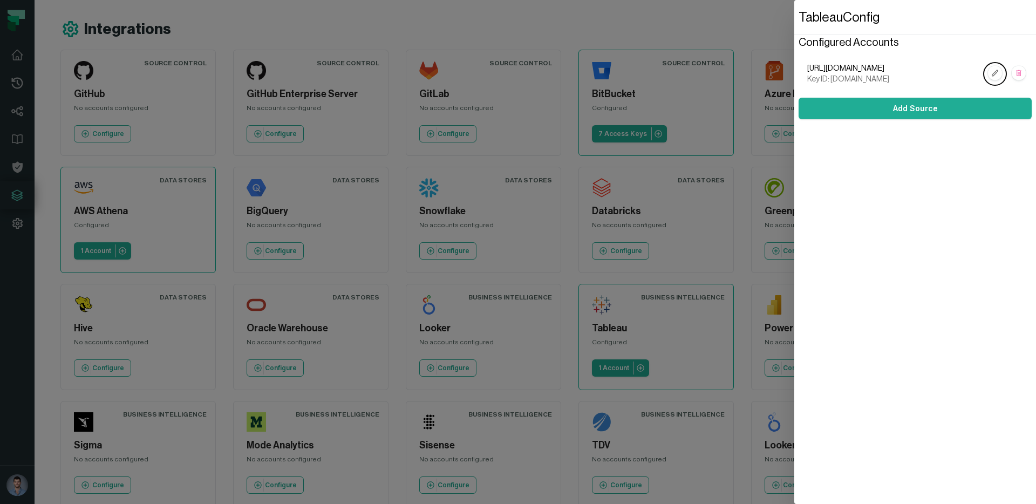
click at [794, 97] on dialog "Tableau Config Configured Accounts [URL][DOMAIN_NAME] Key ID: [DOMAIN_NAME] Add…" at bounding box center [915, 252] width 242 height 504
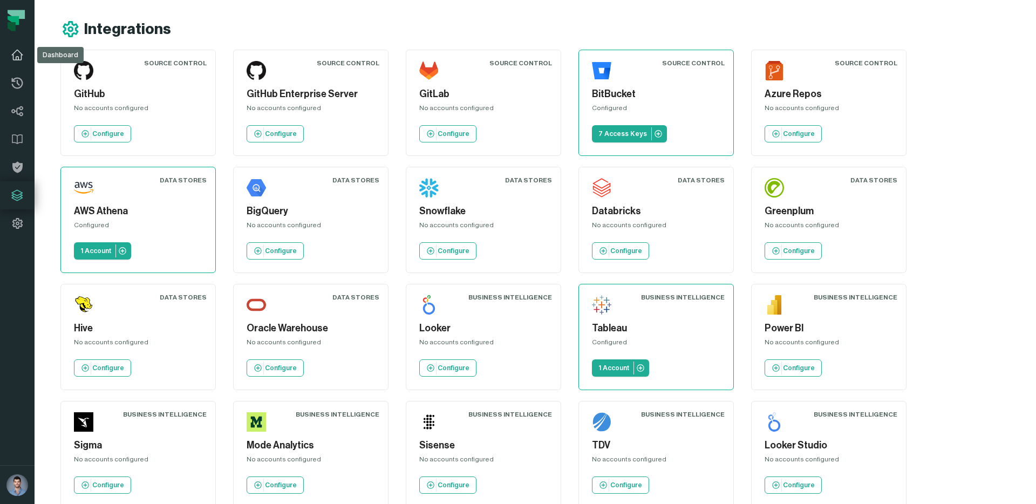
click at [18, 51] on icon at bounding box center [17, 55] width 11 height 10
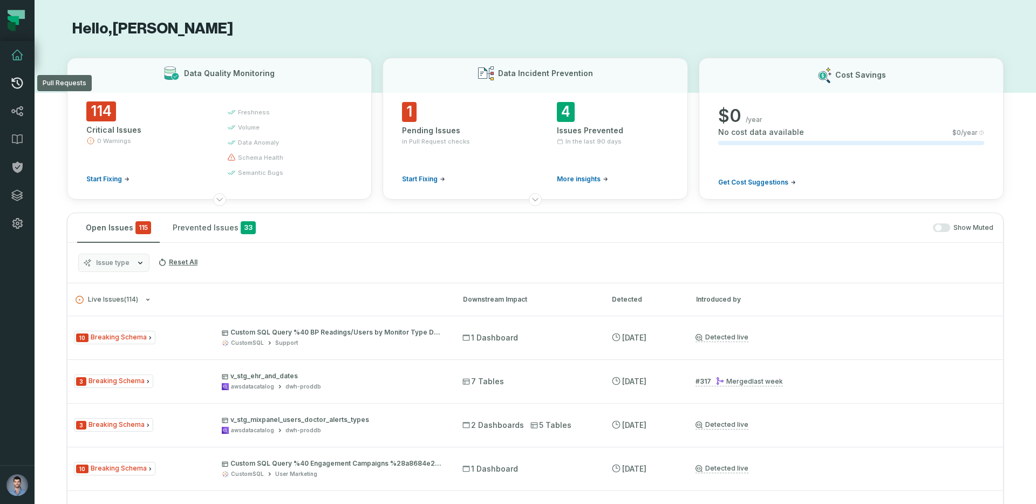
click at [14, 86] on icon at bounding box center [17, 83] width 11 height 11
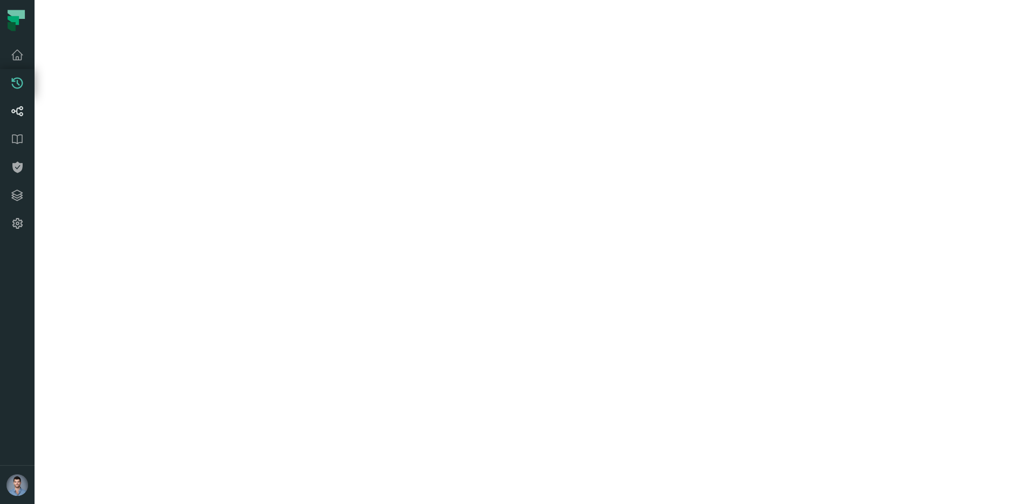
click at [21, 108] on icon at bounding box center [17, 111] width 13 height 13
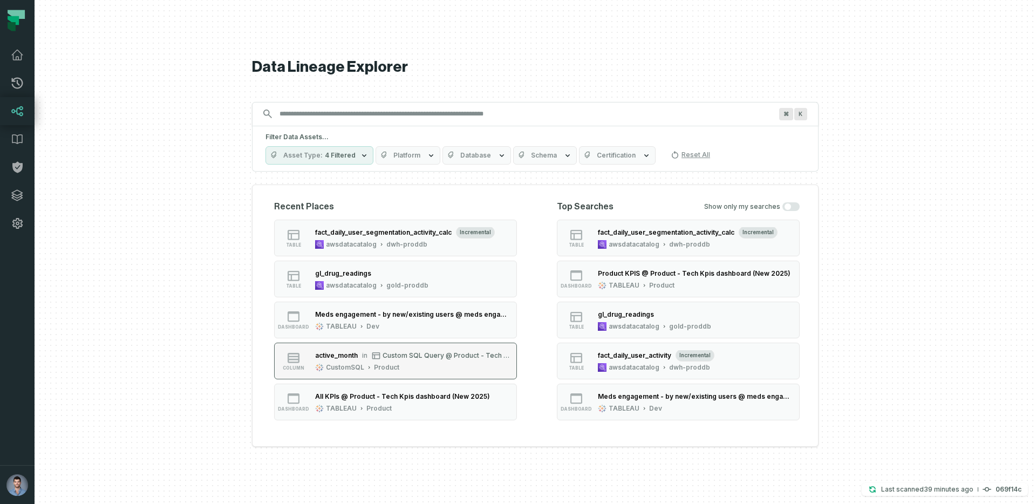
click at [395, 357] on span "Custom SQL Query @ Product - Tech Kpis dashboard (New 2025) (8e28d308)" at bounding box center [447, 355] width 128 height 8
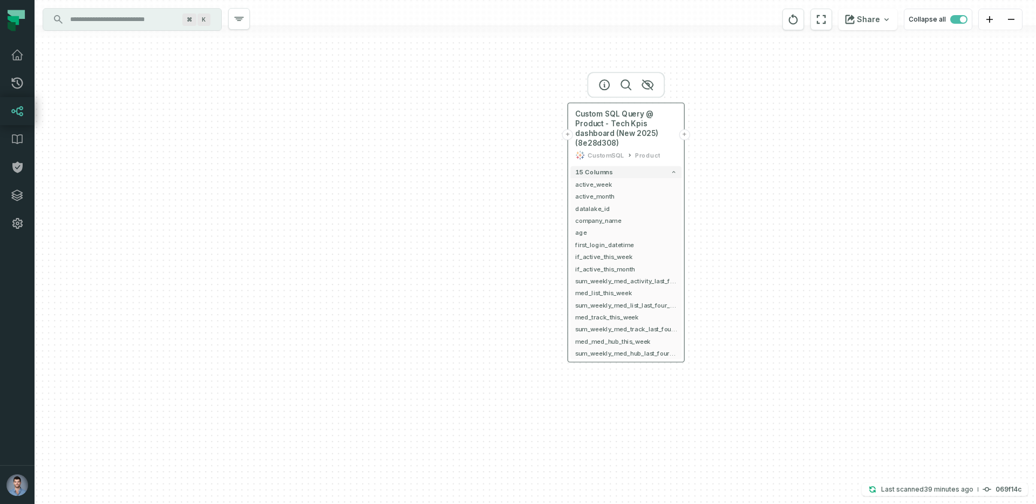
click at [567, 134] on button "+" at bounding box center [567, 134] width 11 height 11
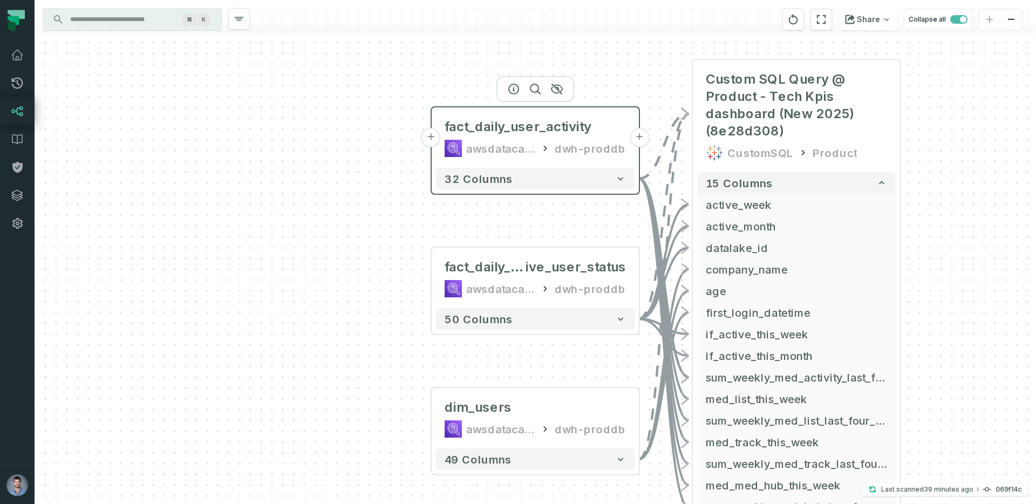
click at [426, 140] on button "+" at bounding box center [430, 137] width 19 height 19
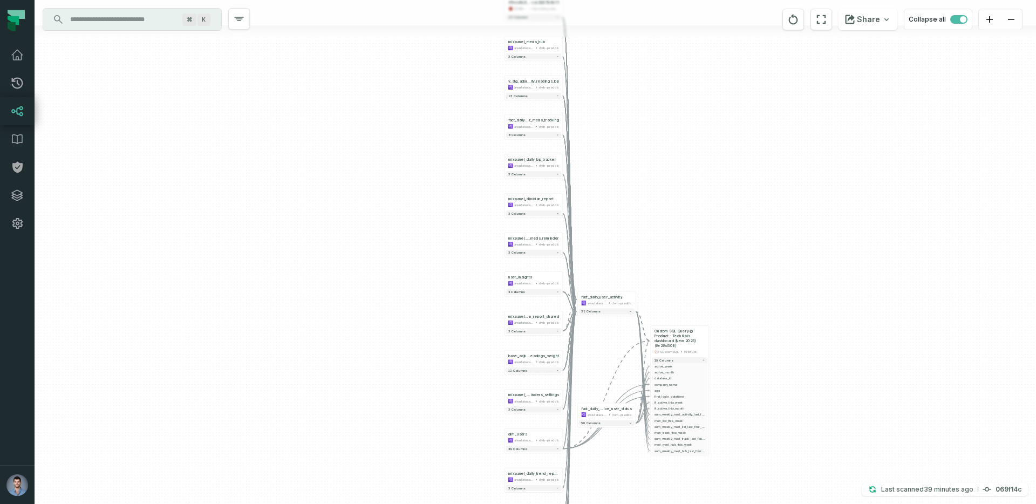
drag, startPoint x: 625, startPoint y: 257, endPoint x: 543, endPoint y: 162, distance: 125.5
click at [543, 162] on div "+ 47eea1b8-fc9b-4123-b97c -cac2b97b8e13 s3.hello.do.data.warehouse.prod/dwh-pro…" at bounding box center [535, 252] width 1001 height 504
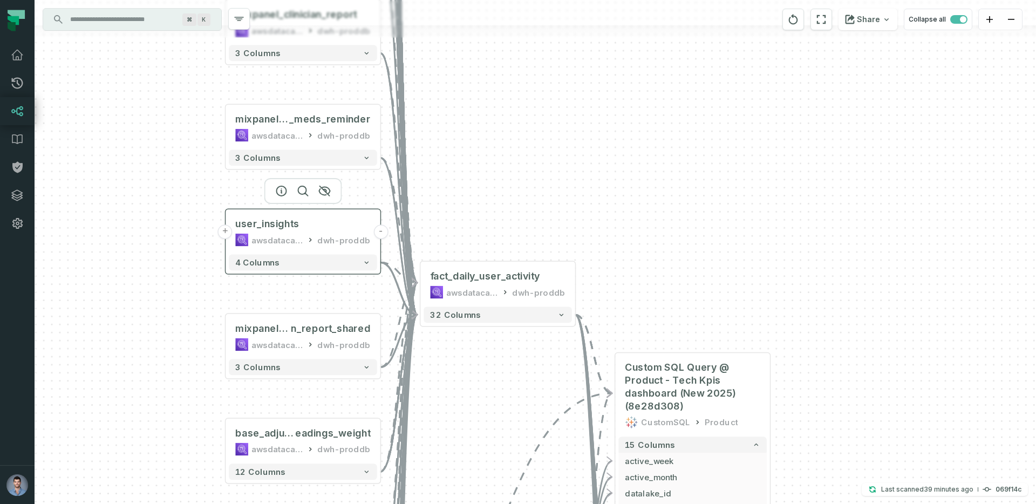
click at [224, 229] on button "+" at bounding box center [225, 231] width 15 height 15
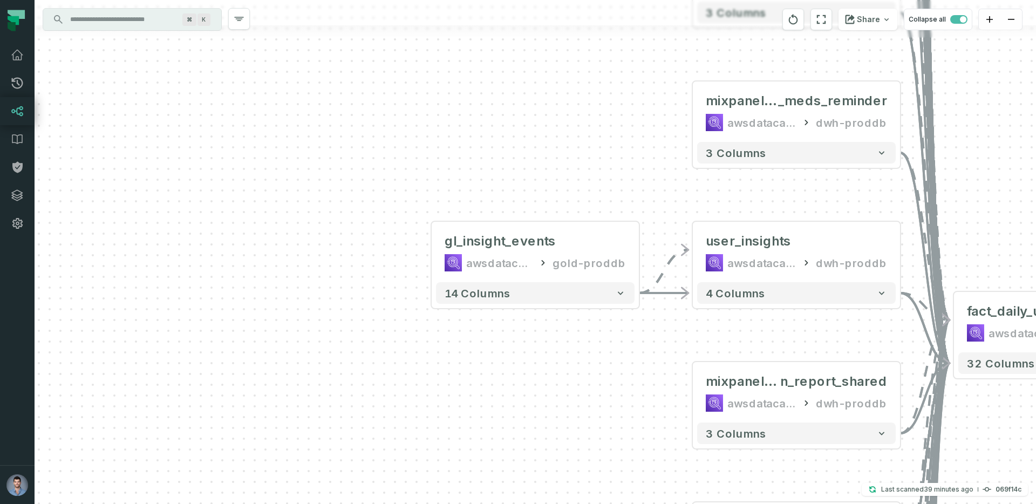
drag, startPoint x: 312, startPoint y: 271, endPoint x: 227, endPoint y: 231, distance: 93.6
click at [227, 231] on div "+ gl_insight_events awsdatacatalog gold-proddb + 14 columns + 47eea1b8-fc9b-412…" at bounding box center [535, 252] width 1001 height 504
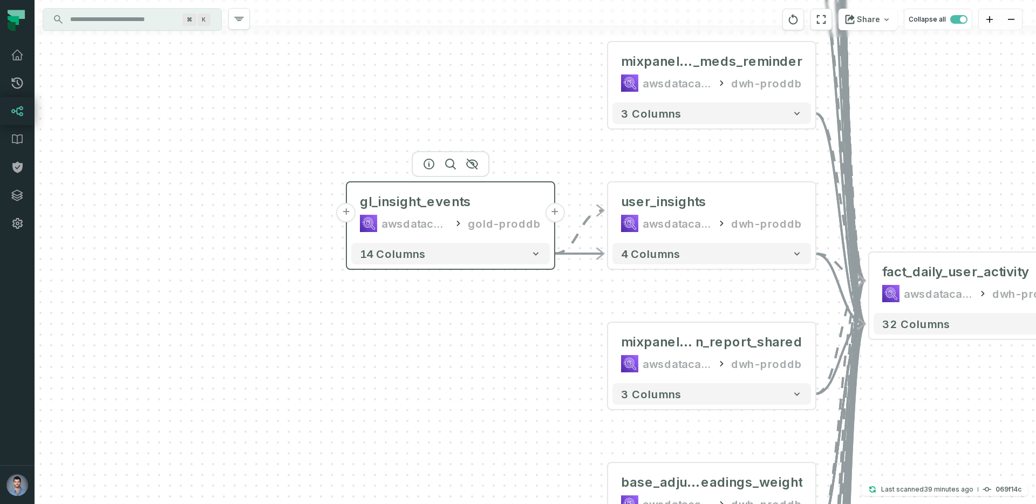
click at [350, 217] on button "+" at bounding box center [346, 212] width 19 height 19
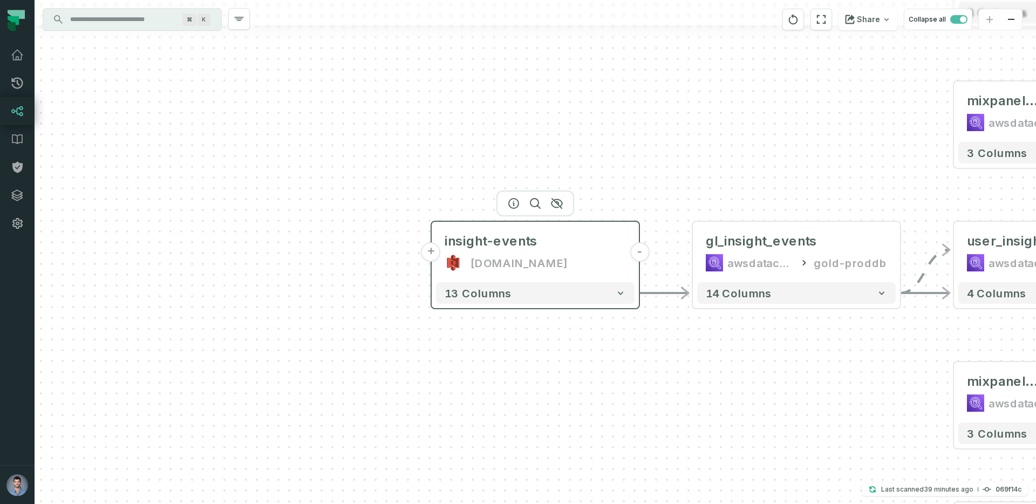
click at [429, 252] on button "+" at bounding box center [430, 251] width 19 height 19
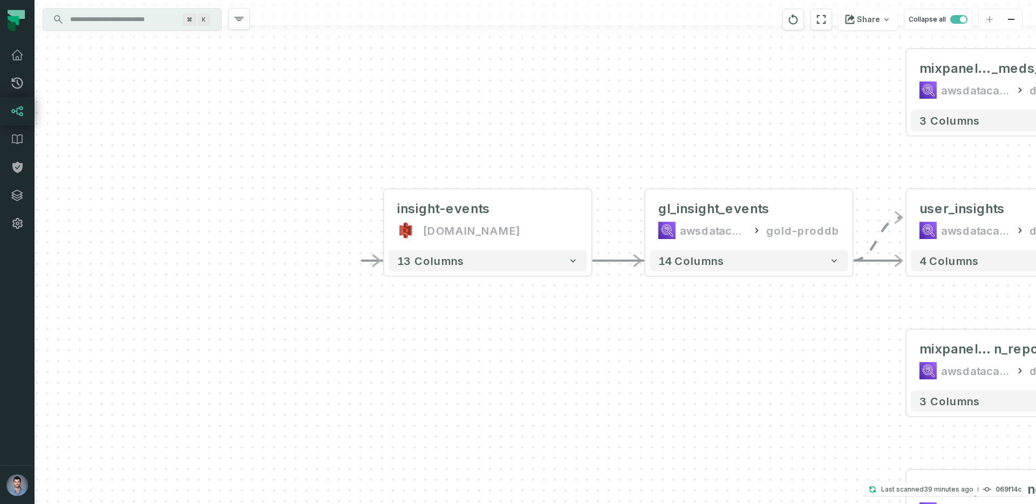
drag, startPoint x: 367, startPoint y: 276, endPoint x: 320, endPoint y: 243, distance: 57.0
click at [320, 243] on div "- insight-events s3.hello.do.gold.data.prod - 13 columns - gl_insight_events aw…" at bounding box center [535, 252] width 1001 height 504
